Goal: Check status: Check status

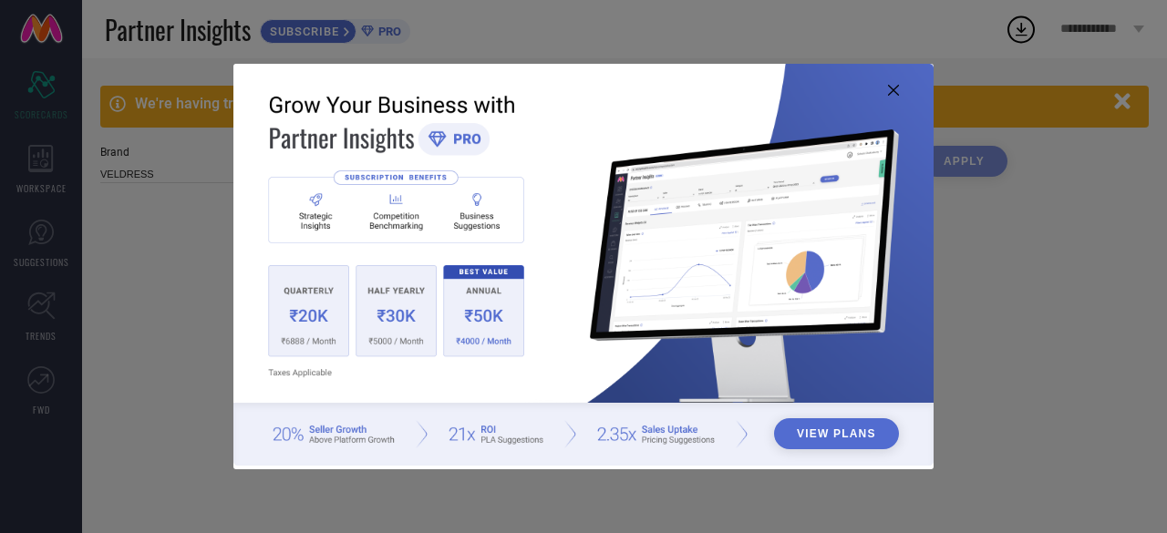
type input "All"
click at [893, 87] on icon at bounding box center [893, 90] width 11 height 11
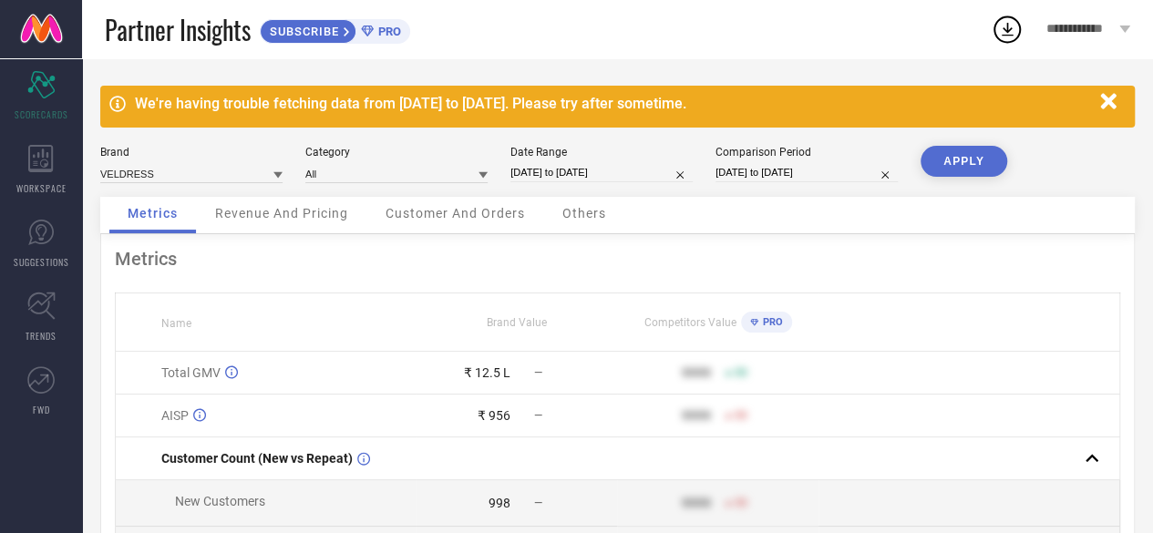
select select "7"
select select "2025"
select select "8"
select select "2025"
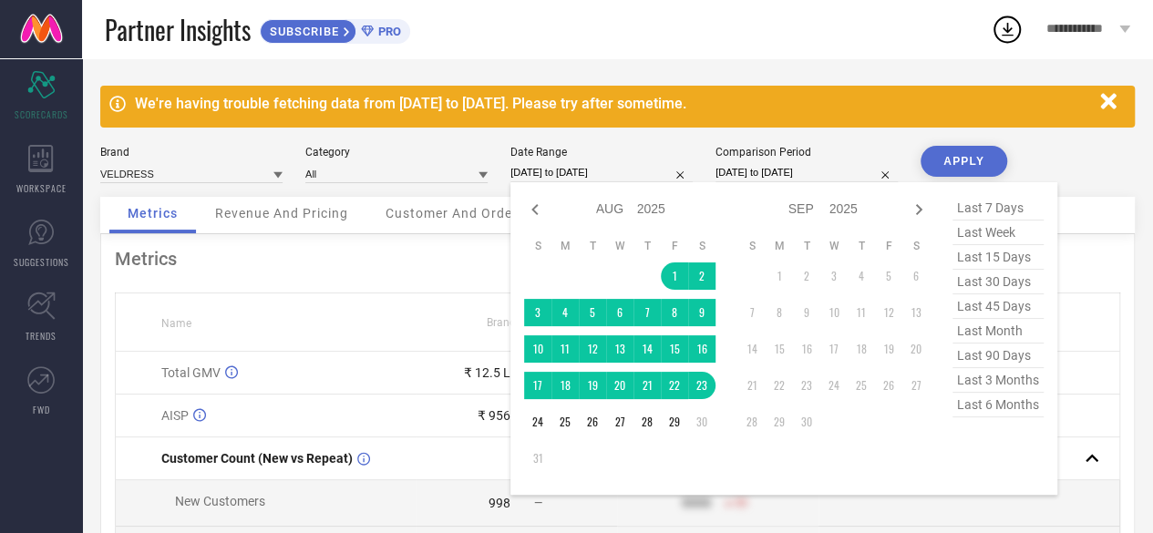
click at [603, 166] on input "[DATE] to [DATE]" at bounding box center [601, 172] width 182 height 19
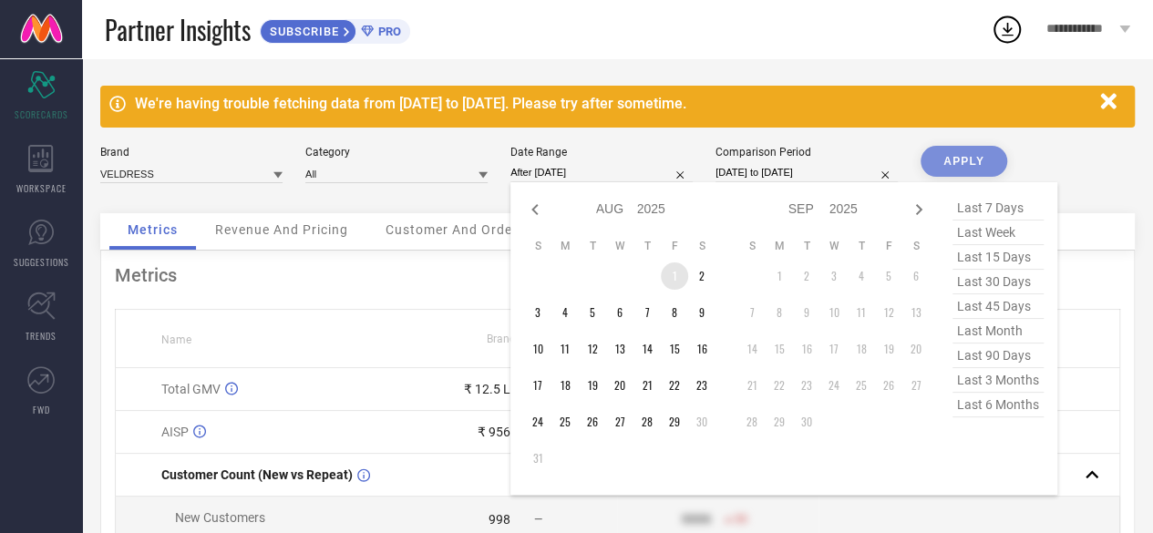
click at [667, 273] on td "1" at bounding box center [674, 276] width 27 height 27
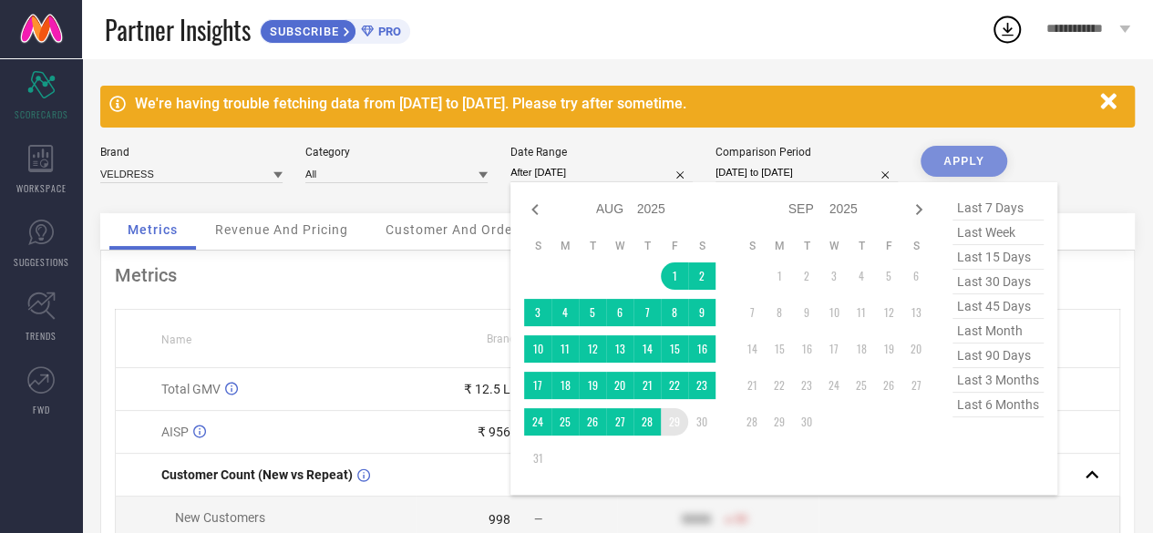
type input "[DATE] to [DATE]"
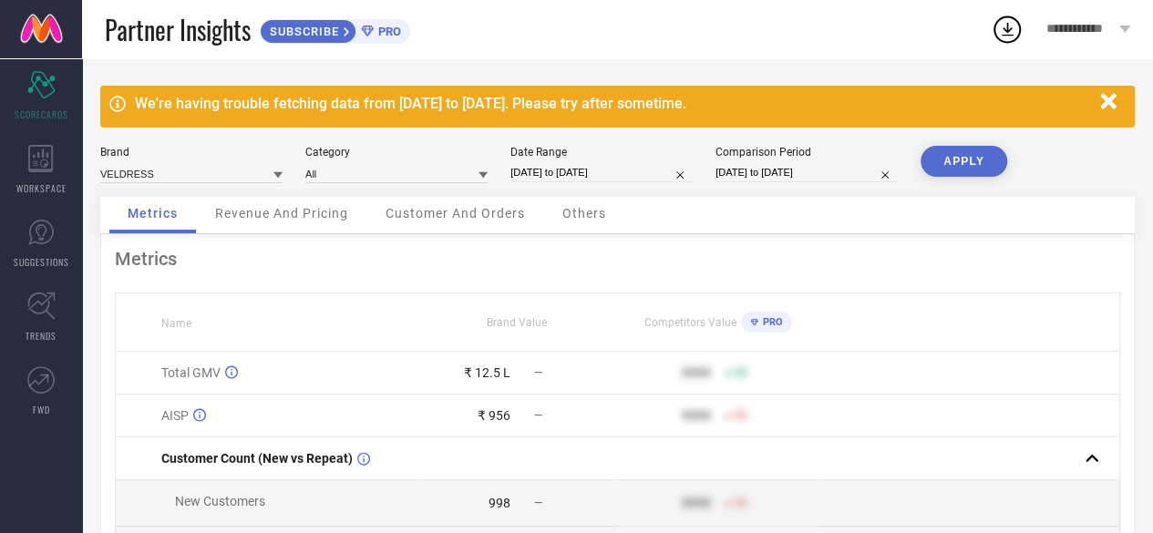
select select "6"
select select "2025"
select select "7"
select select "2025"
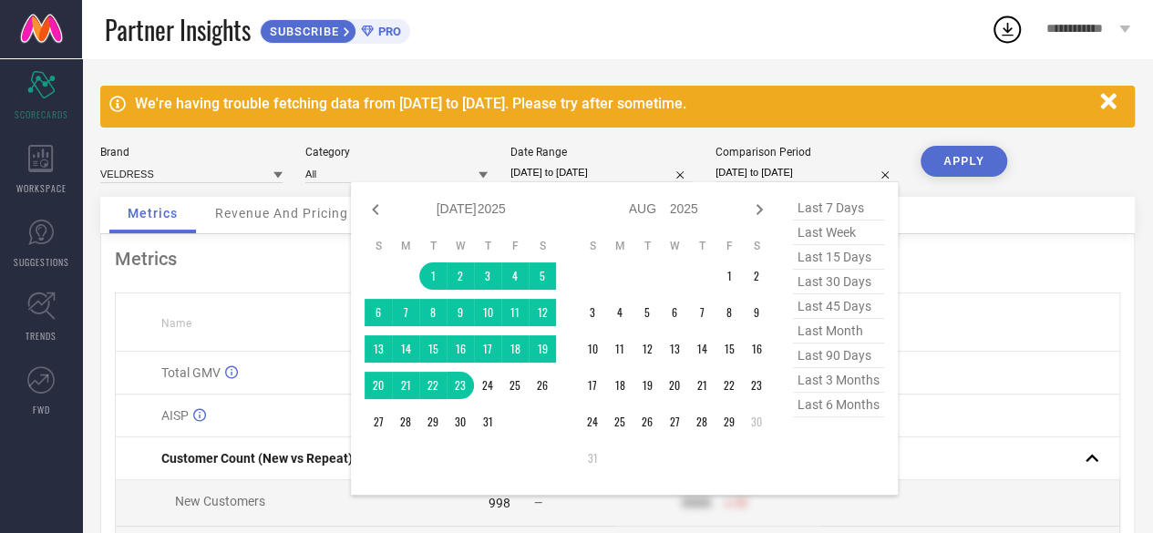
click at [760, 173] on input "[DATE] to [DATE]" at bounding box center [807, 172] width 182 height 19
click at [434, 267] on td "1" at bounding box center [432, 276] width 27 height 27
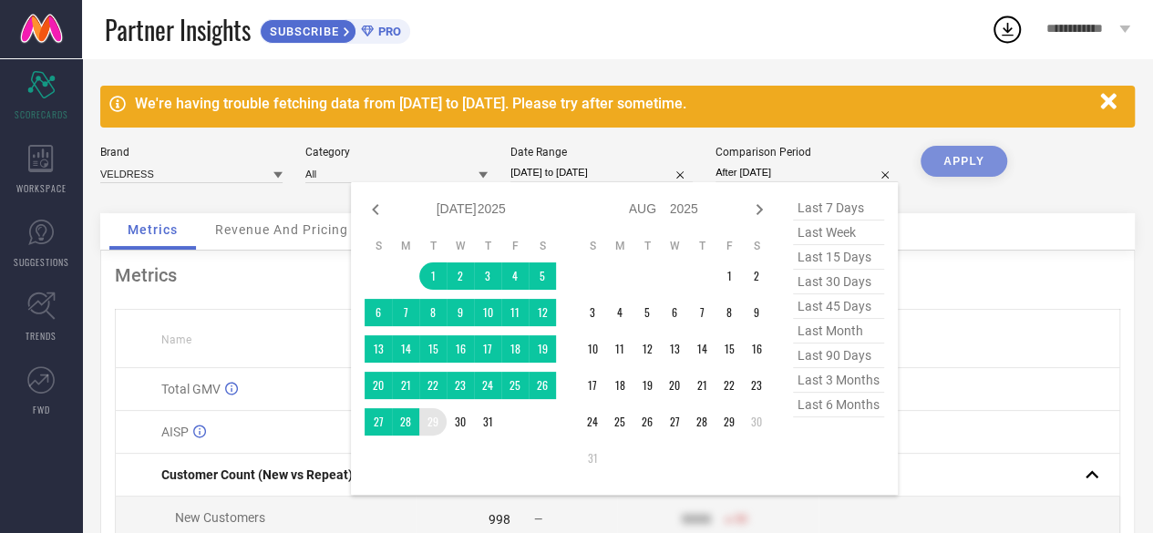
type input "[DATE] to [DATE]"
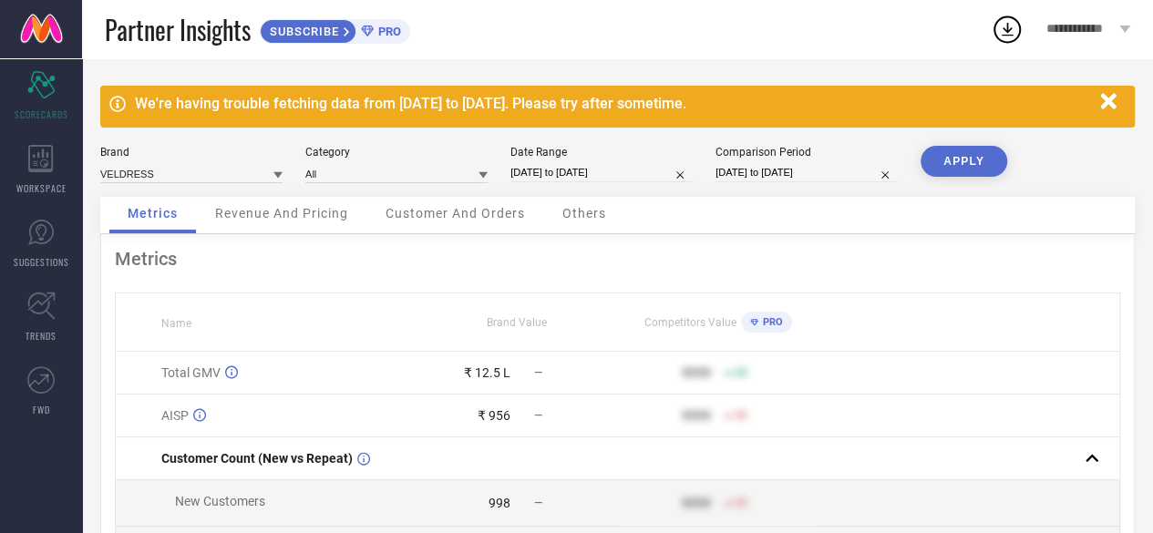
click at [961, 156] on button "APPLY" at bounding box center [964, 161] width 87 height 31
select select "6"
select select "2025"
select select "7"
select select "2025"
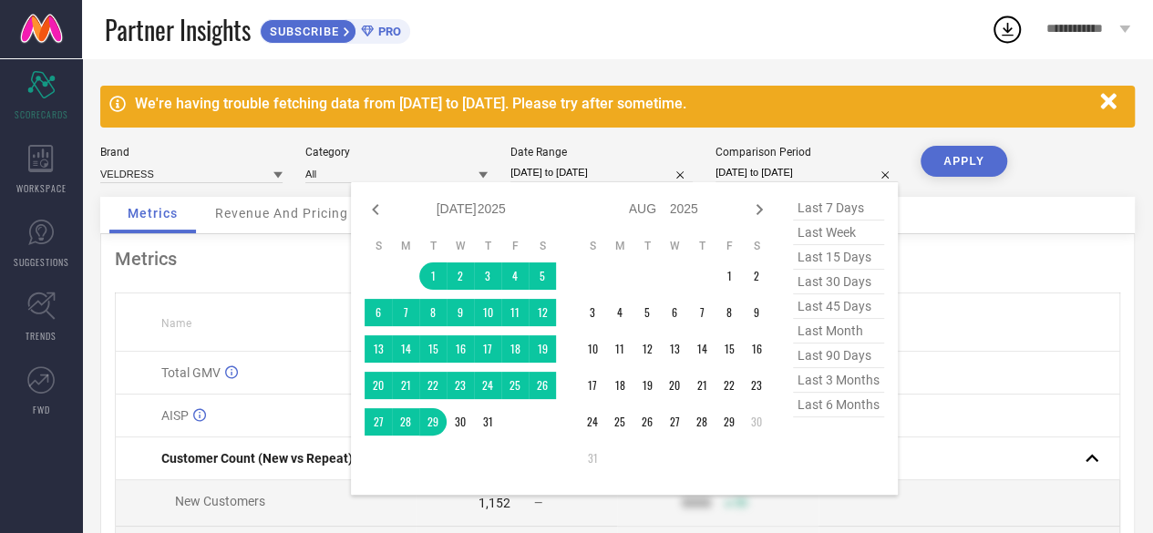
click at [767, 167] on input "[DATE] to [DATE]" at bounding box center [807, 172] width 182 height 19
click at [371, 211] on icon at bounding box center [376, 210] width 22 height 22
select select "5"
select select "2025"
select select "6"
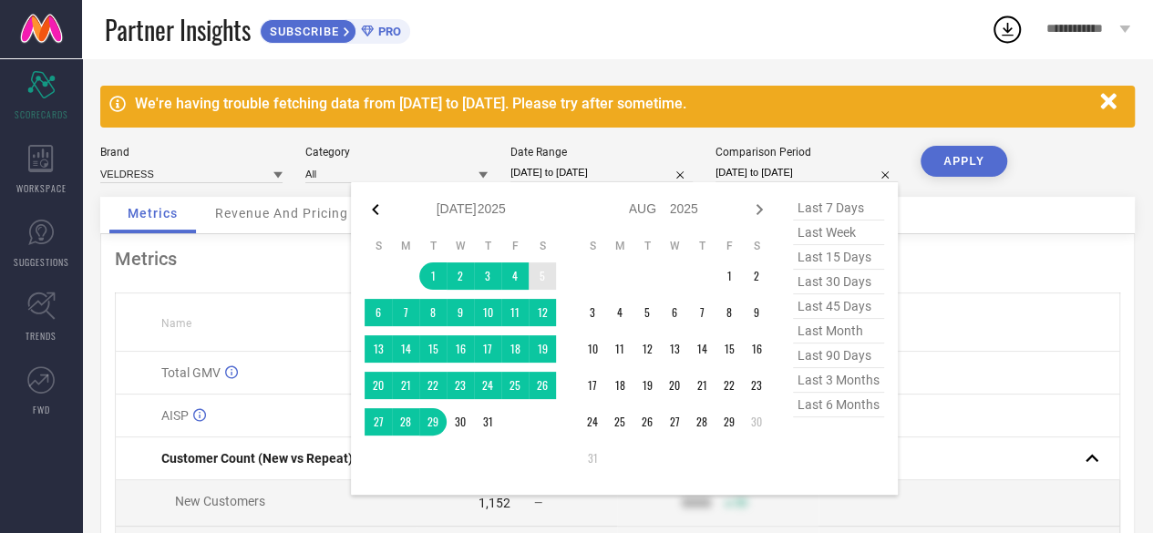
select select "2025"
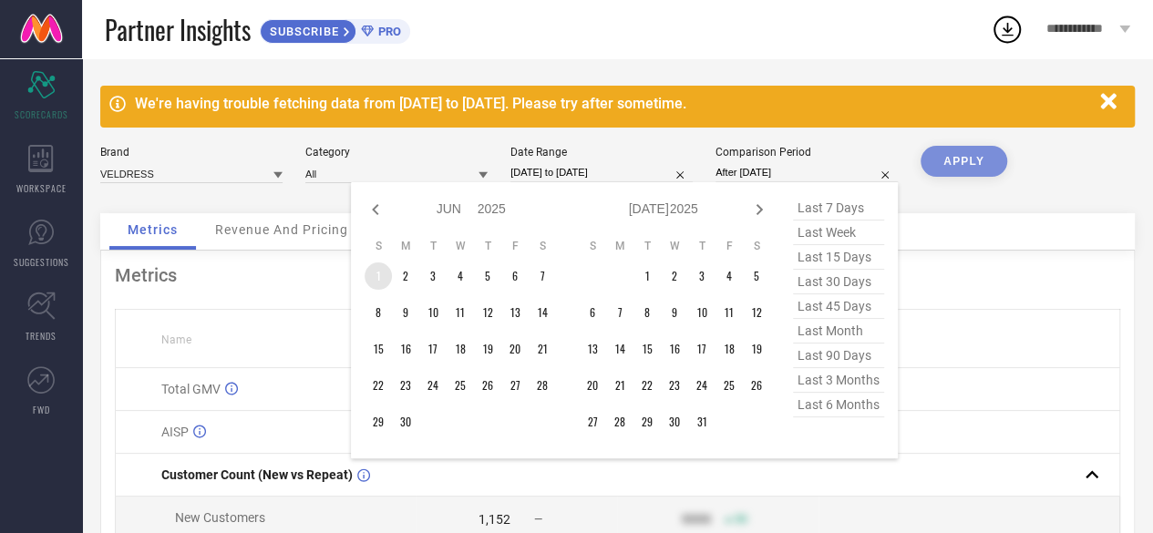
click at [386, 272] on td "1" at bounding box center [378, 276] width 27 height 27
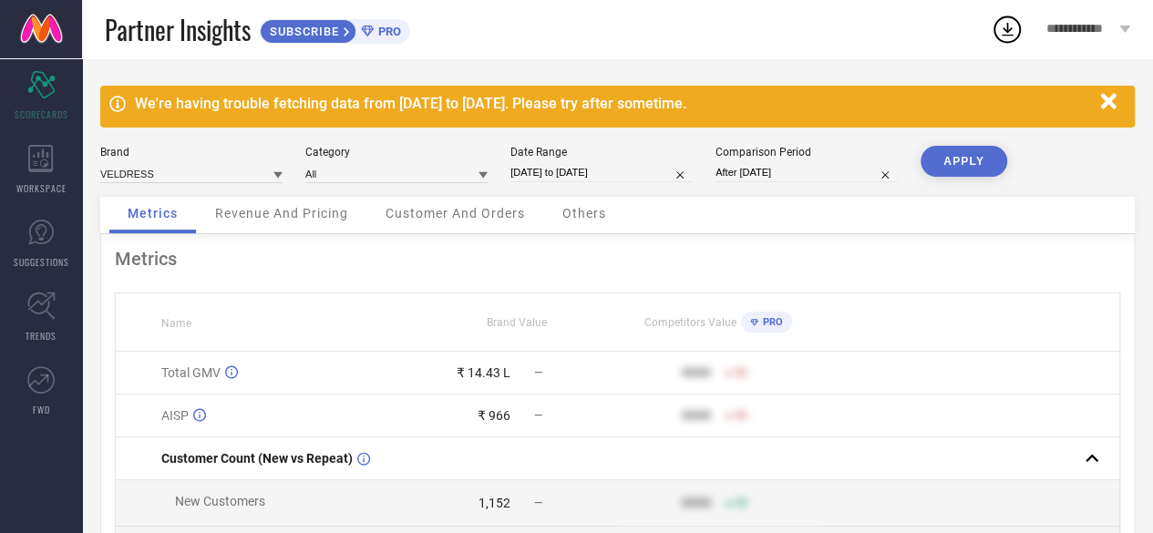
type input "[DATE] to [DATE]"
click at [946, 167] on button "APPLY" at bounding box center [964, 161] width 87 height 31
click at [794, 172] on input "[DATE] to [DATE]" at bounding box center [807, 172] width 182 height 19
select select "5"
select select "2025"
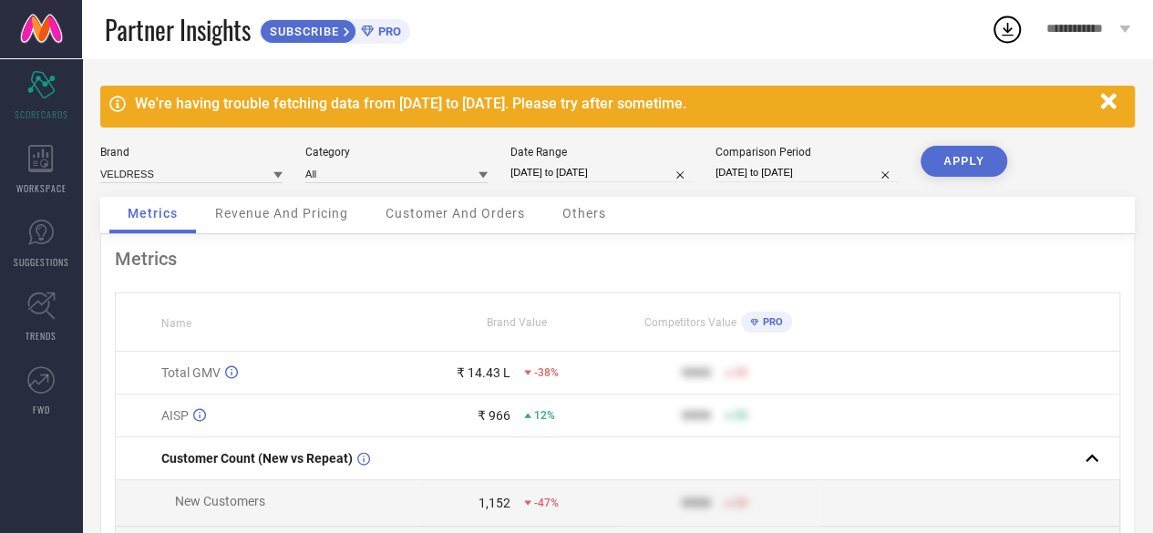
select select "6"
select select "2025"
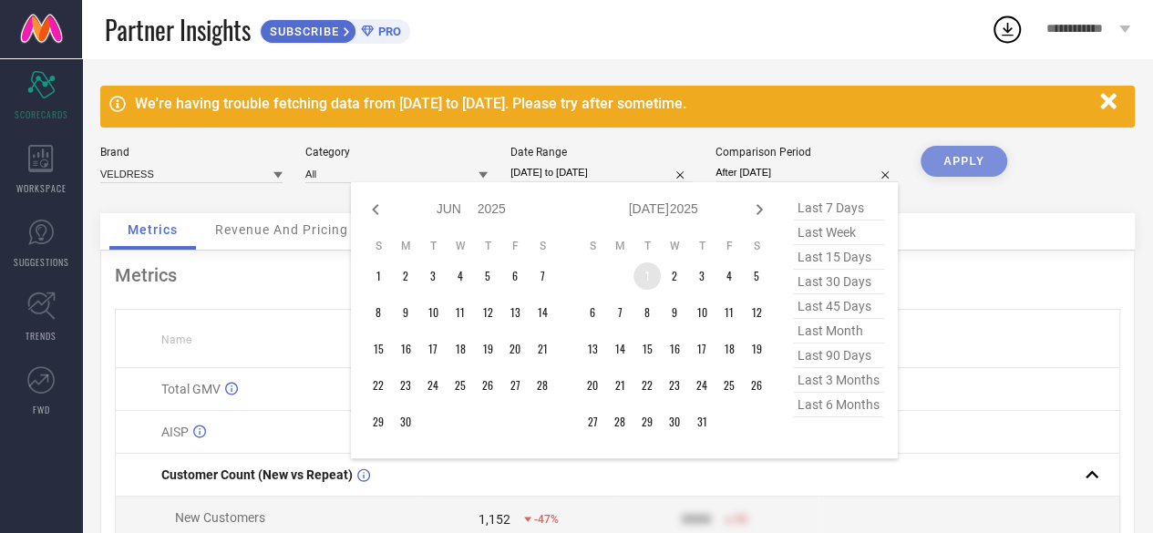
click at [652, 282] on td "1" at bounding box center [647, 276] width 27 height 27
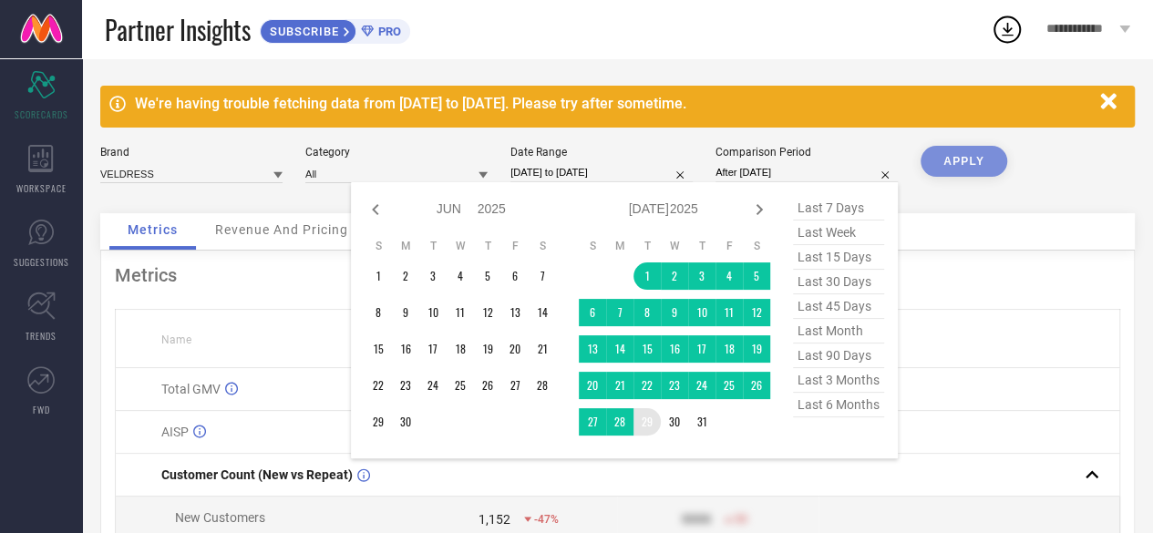
type input "[DATE] to [DATE]"
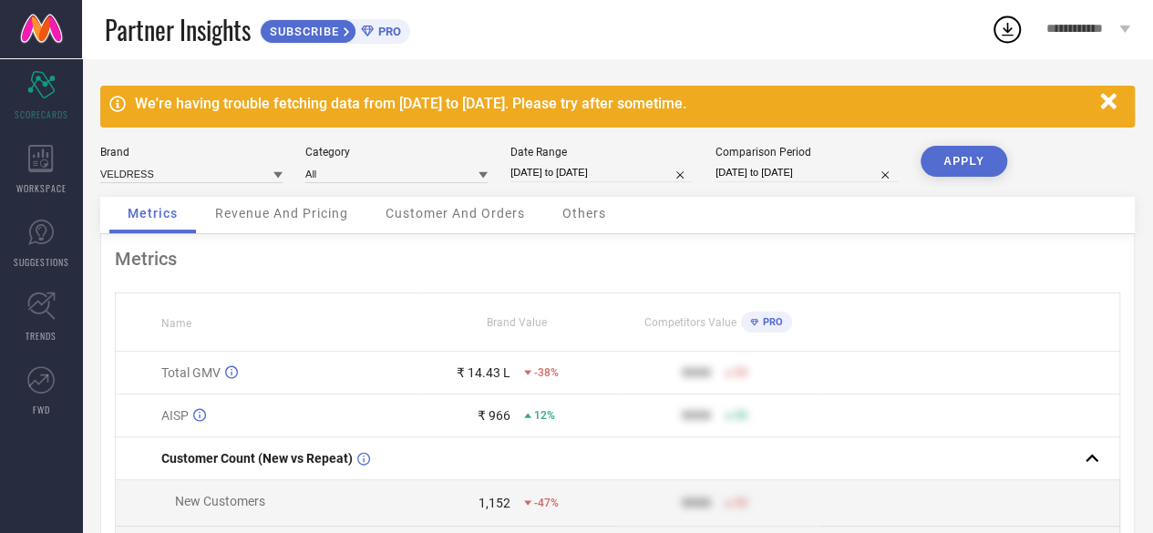
click at [952, 165] on button "APPLY" at bounding box center [964, 161] width 87 height 31
select select "6"
select select "2025"
select select "7"
select select "2025"
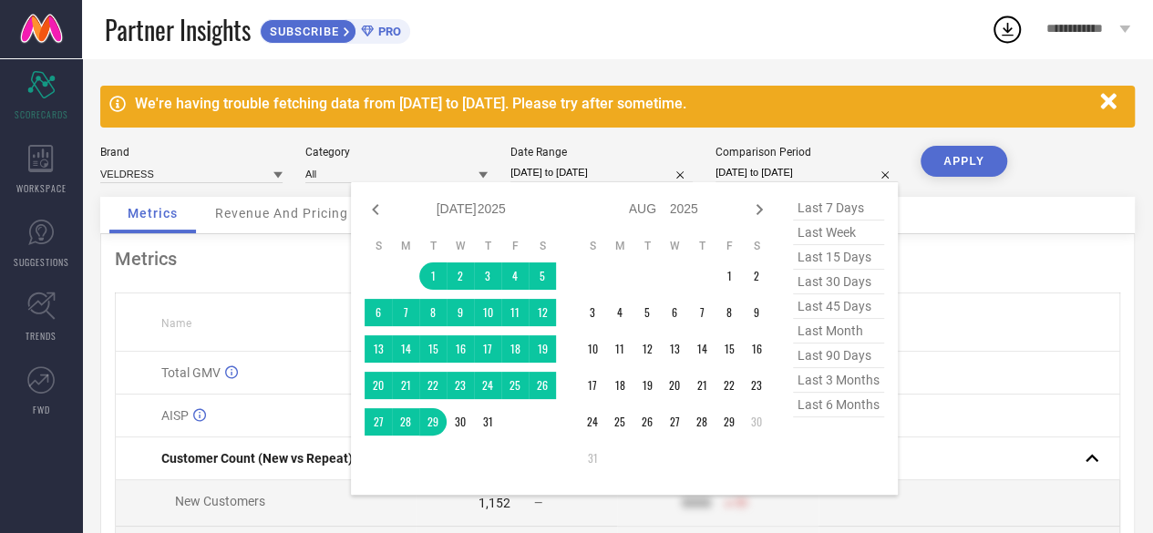
click at [814, 166] on input "[DATE] to [DATE]" at bounding box center [807, 172] width 182 height 19
click at [377, 207] on icon at bounding box center [376, 210] width 22 height 22
select select "5"
select select "2025"
select select "6"
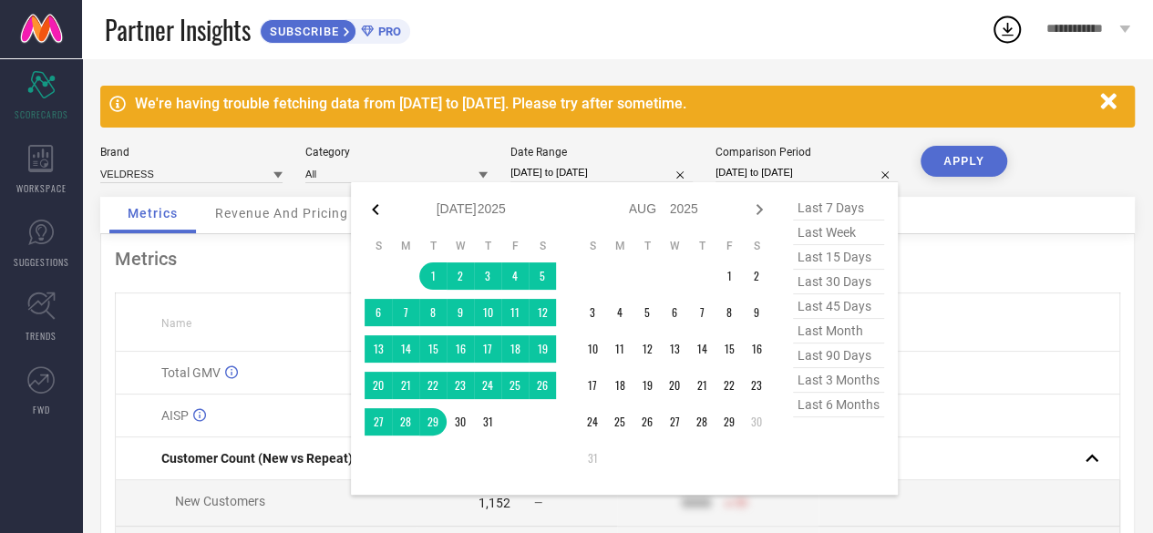
select select "2025"
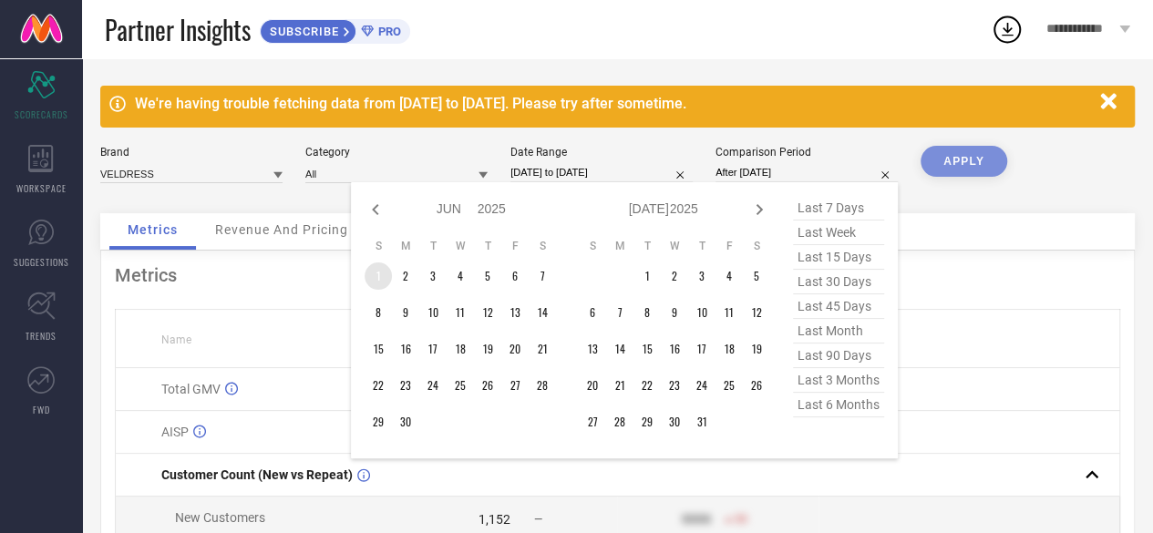
click at [379, 274] on td "1" at bounding box center [378, 276] width 27 height 27
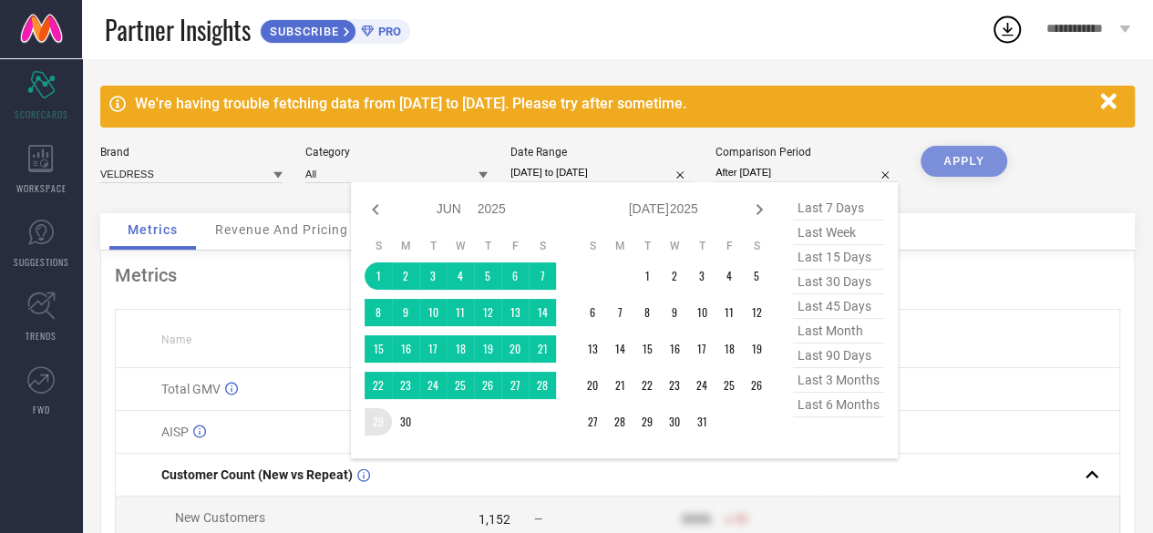
type input "[DATE] to [DATE]"
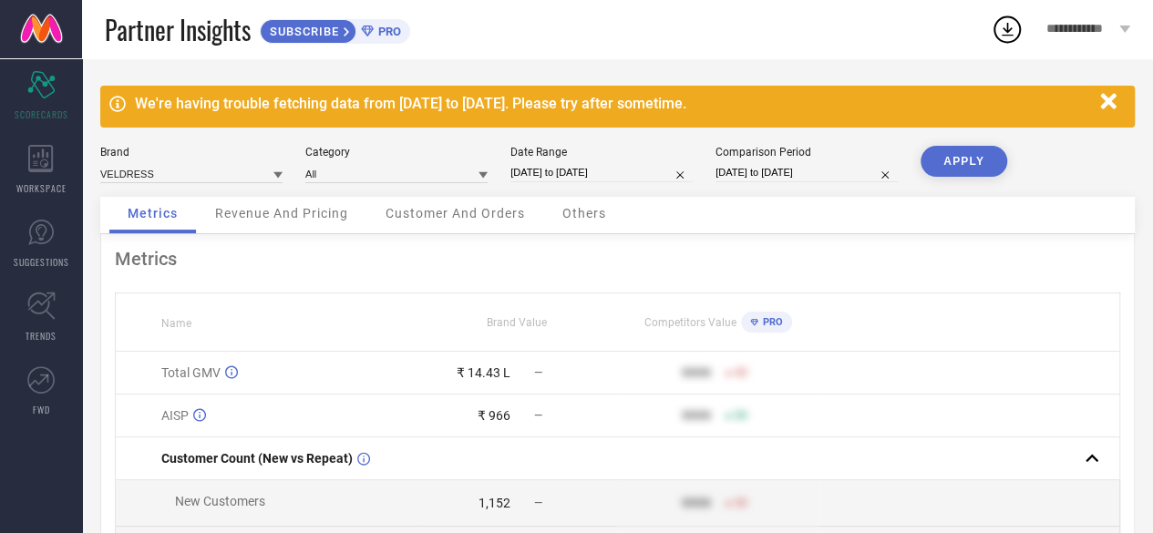
click at [954, 157] on button "APPLY" at bounding box center [964, 161] width 87 height 31
